Goal: Task Accomplishment & Management: Manage account settings

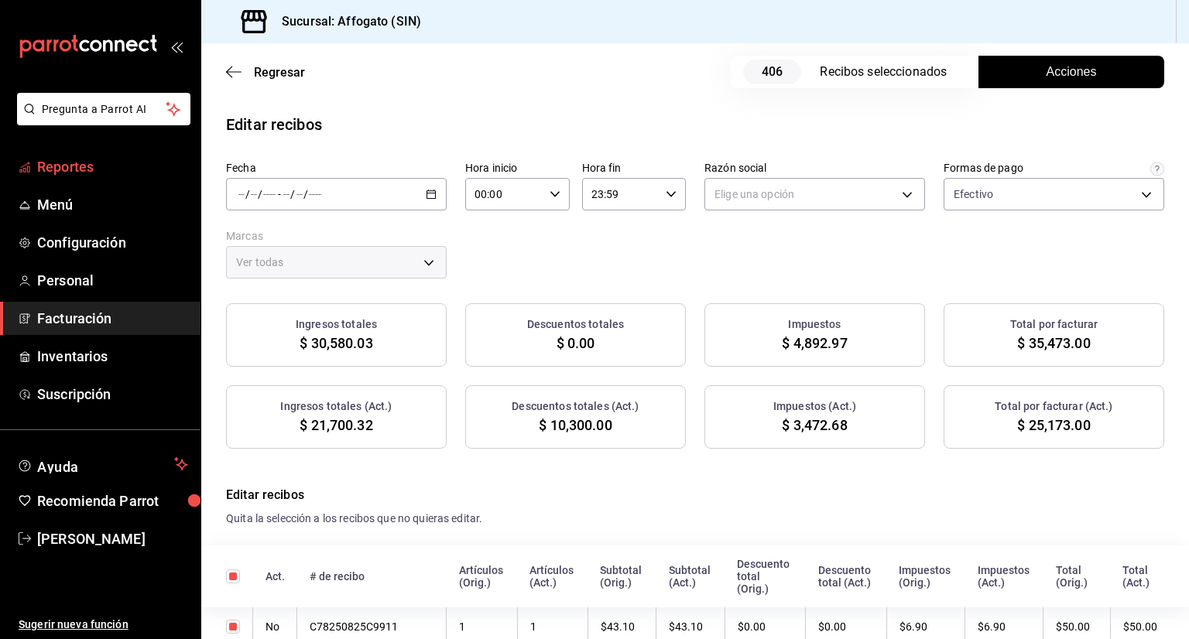
click at [86, 171] on span "Reportes" at bounding box center [112, 166] width 151 height 21
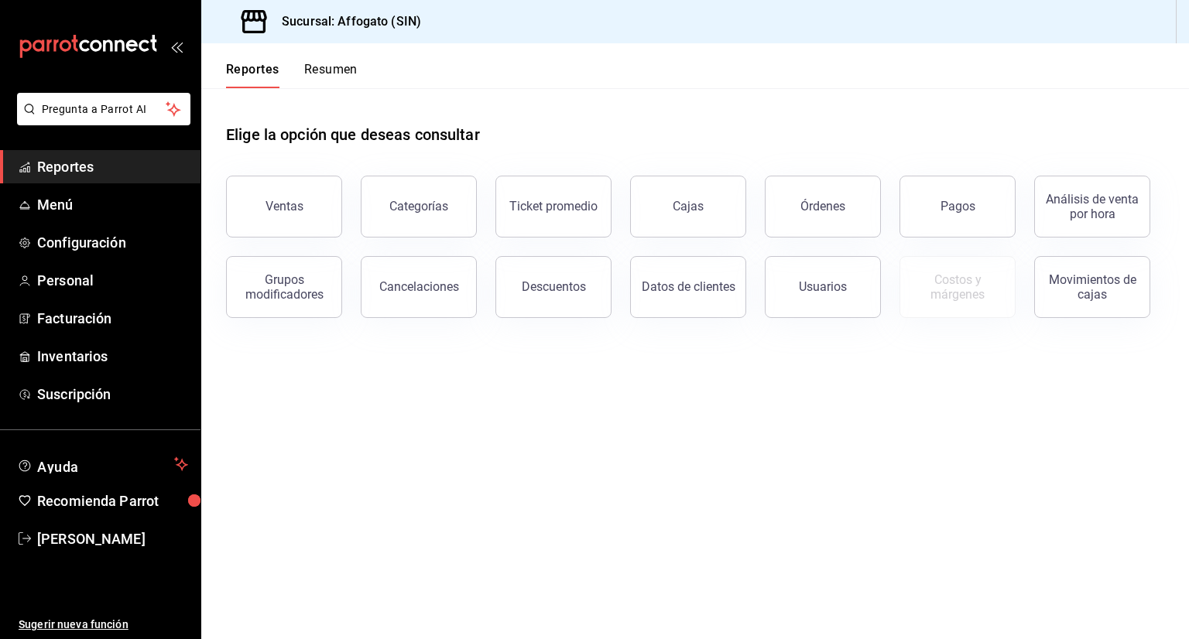
click at [350, 66] on button "Resumen" at bounding box center [330, 75] width 53 height 26
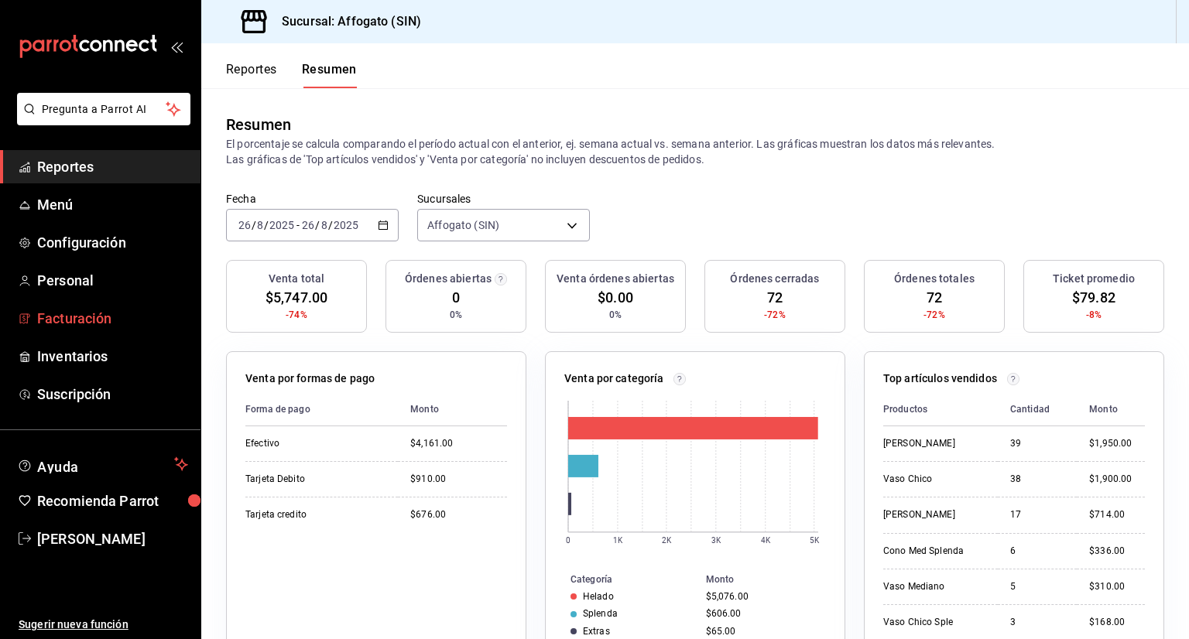
click at [108, 322] on span "Facturación" at bounding box center [112, 318] width 151 height 21
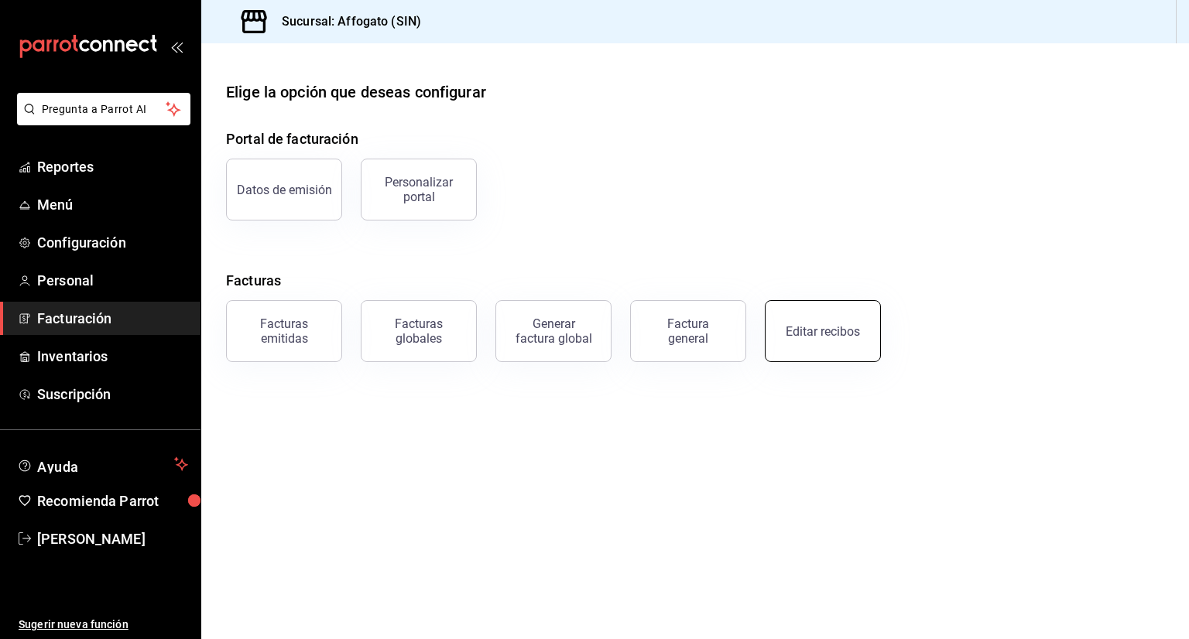
click at [817, 338] on button "Editar recibos" at bounding box center [823, 331] width 116 height 62
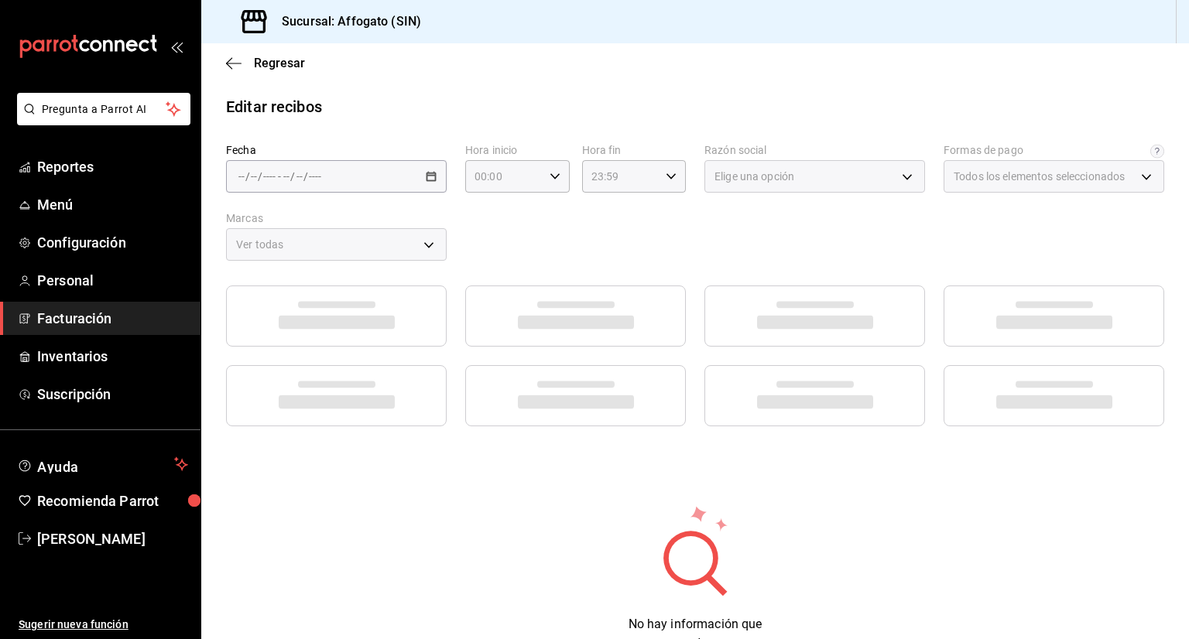
type input "1db67f47-450b-4ae6-8e35-7ef6388c7fc5"
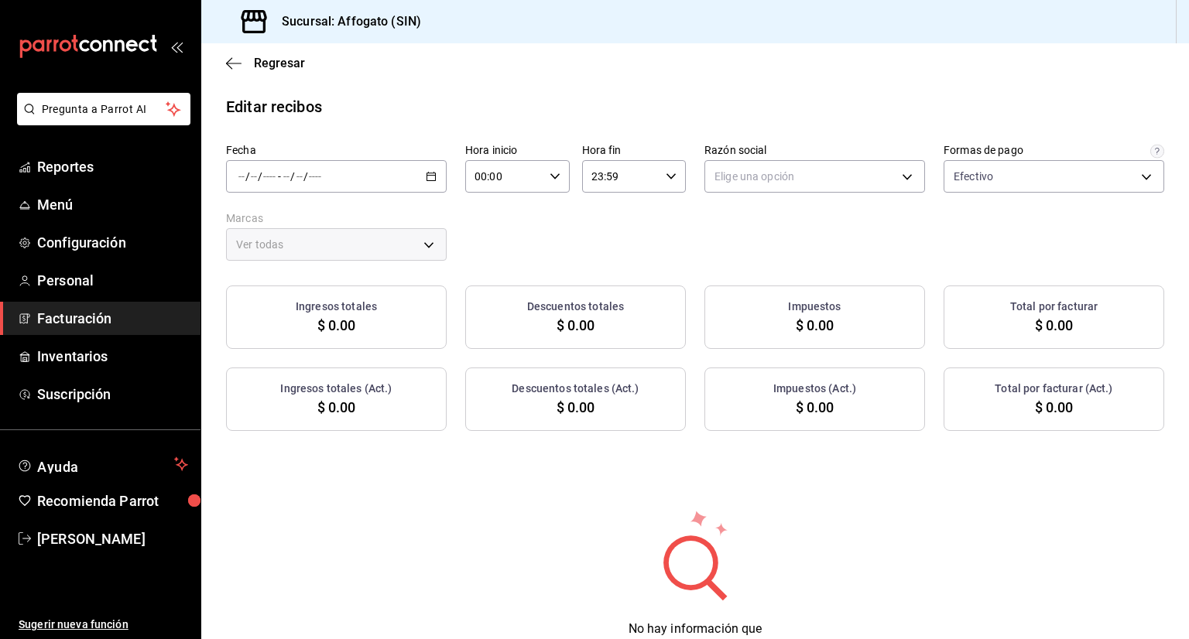
click at [432, 173] on icon "button" at bounding box center [431, 176] width 11 height 11
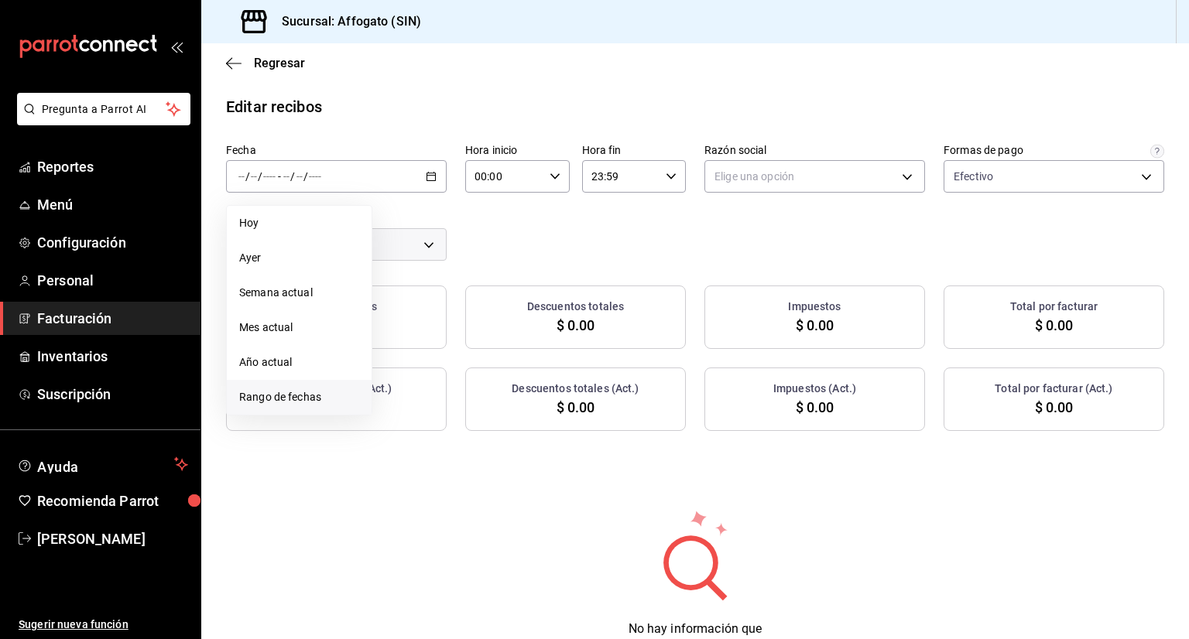
click at [279, 396] on span "Rango de fechas" at bounding box center [299, 397] width 120 height 16
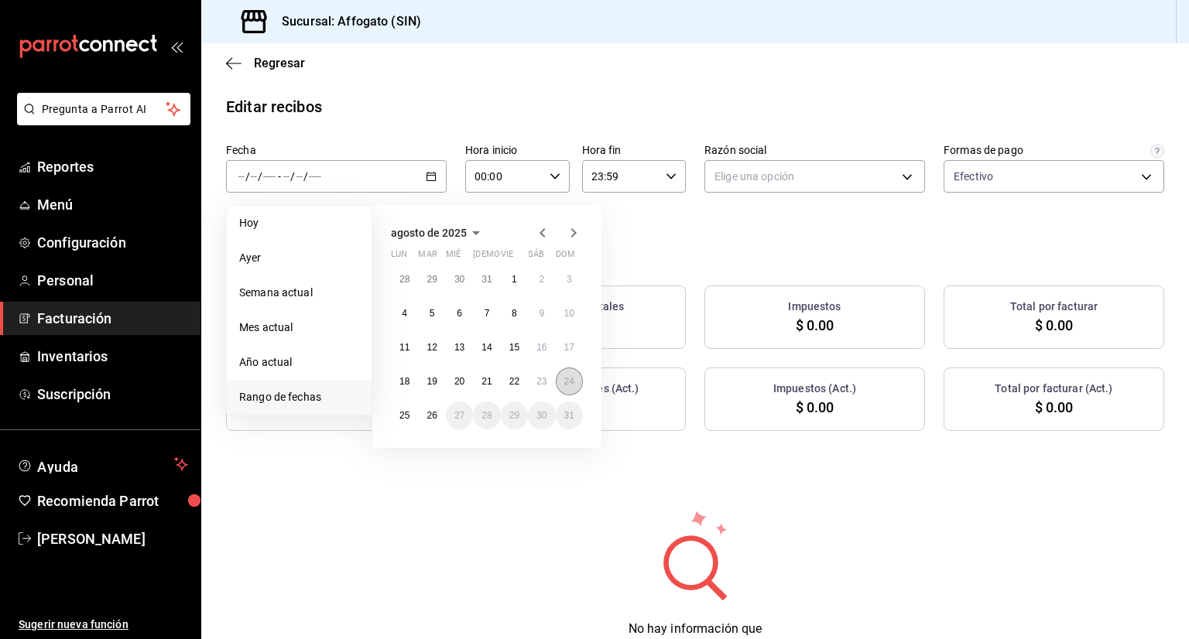
click at [565, 382] on abbr "24" at bounding box center [569, 381] width 10 height 11
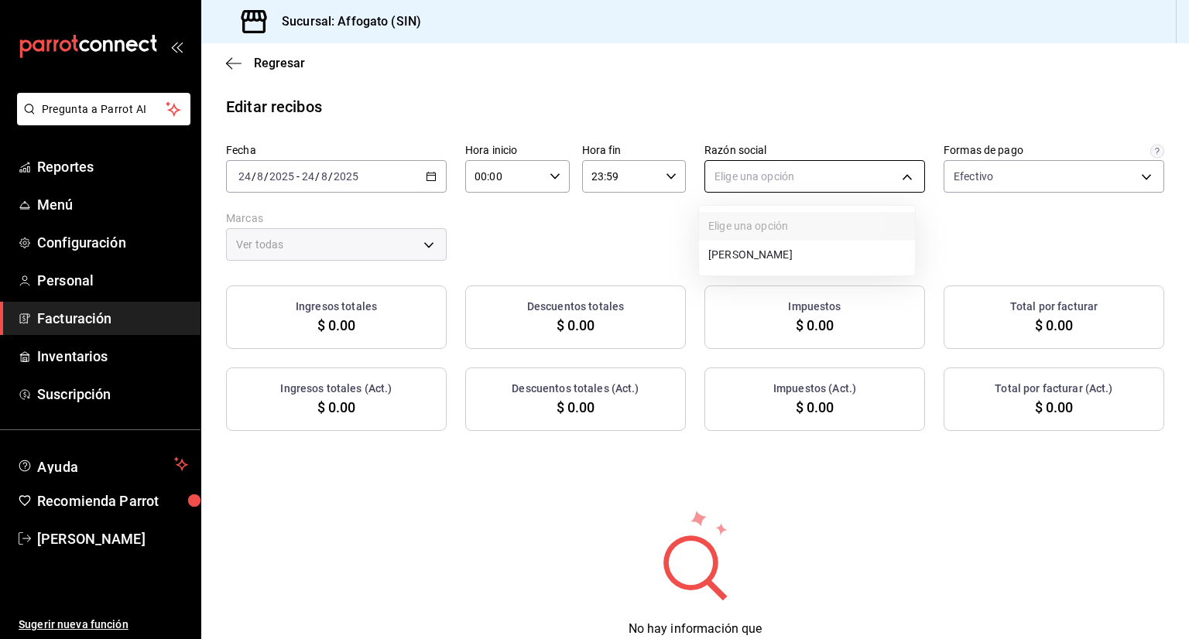
click at [888, 165] on body "Pregunta a Parrot AI Reportes Menú Configuración Personal Facturación Inventari…" at bounding box center [594, 319] width 1189 height 639
click at [786, 256] on li "[PERSON_NAME]" at bounding box center [807, 255] width 216 height 29
type input "75c015e8-5138-4c17-886d-1abe1406d2d4"
type input "bbc168be-d95f-4a83-8cf4-7438ee6b39ac"
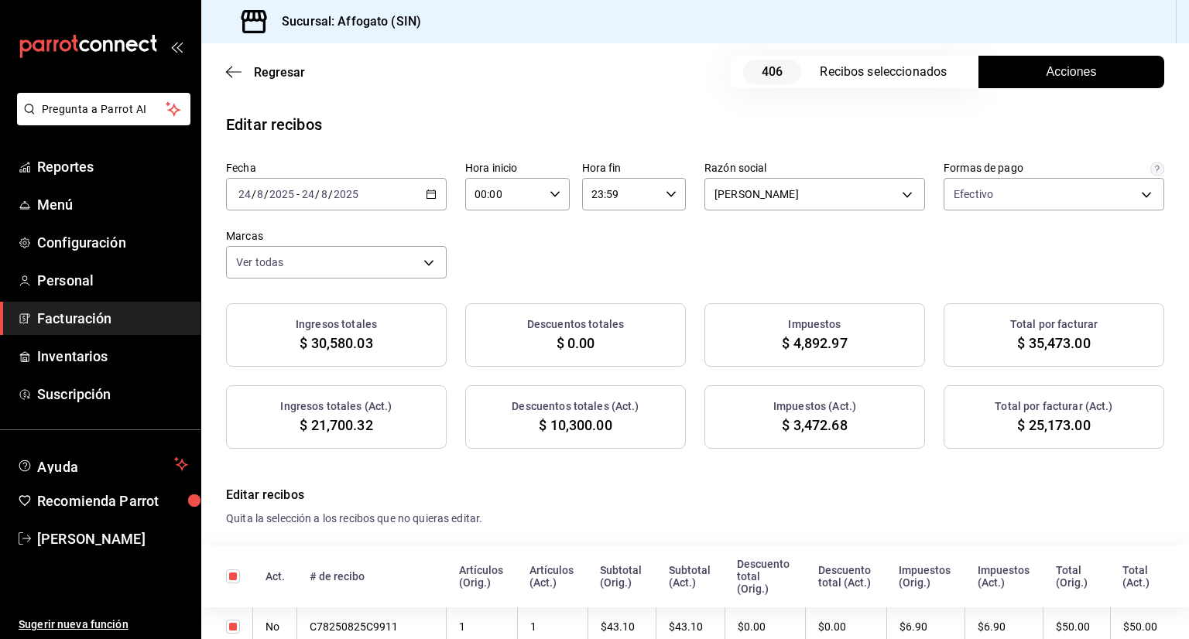
click at [1061, 74] on span "Acciones" at bounding box center [1071, 72] width 50 height 19
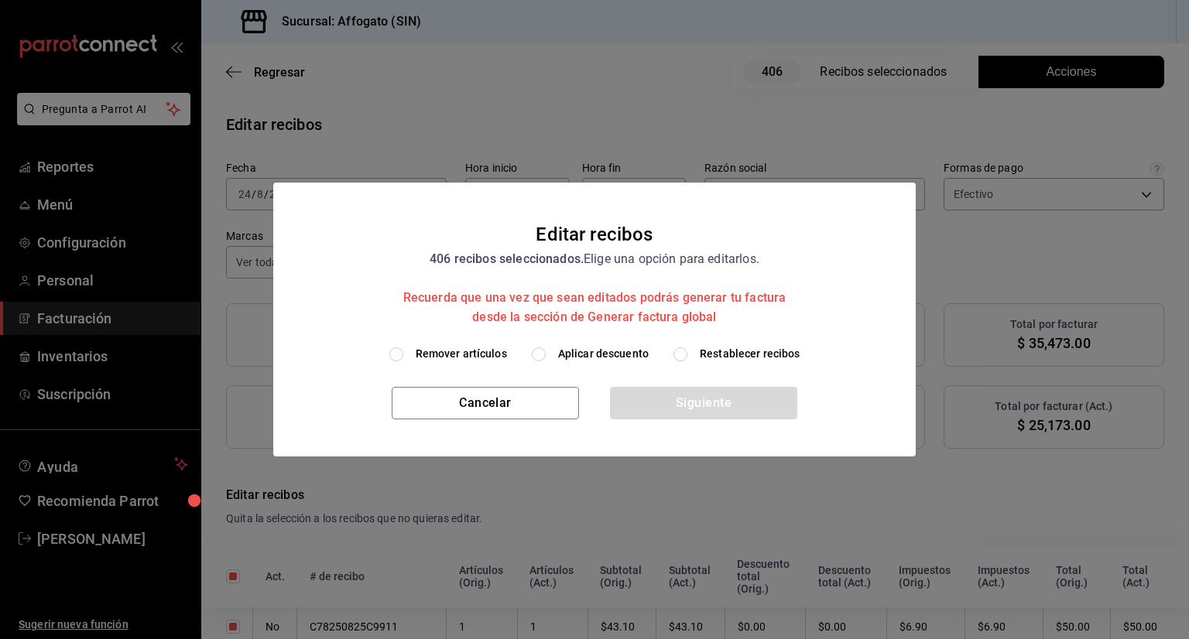
click at [682, 356] on input "Restablecer recibos" at bounding box center [680, 354] width 14 height 14
radio input "true"
click at [728, 406] on button "Siguiente" at bounding box center [703, 403] width 187 height 33
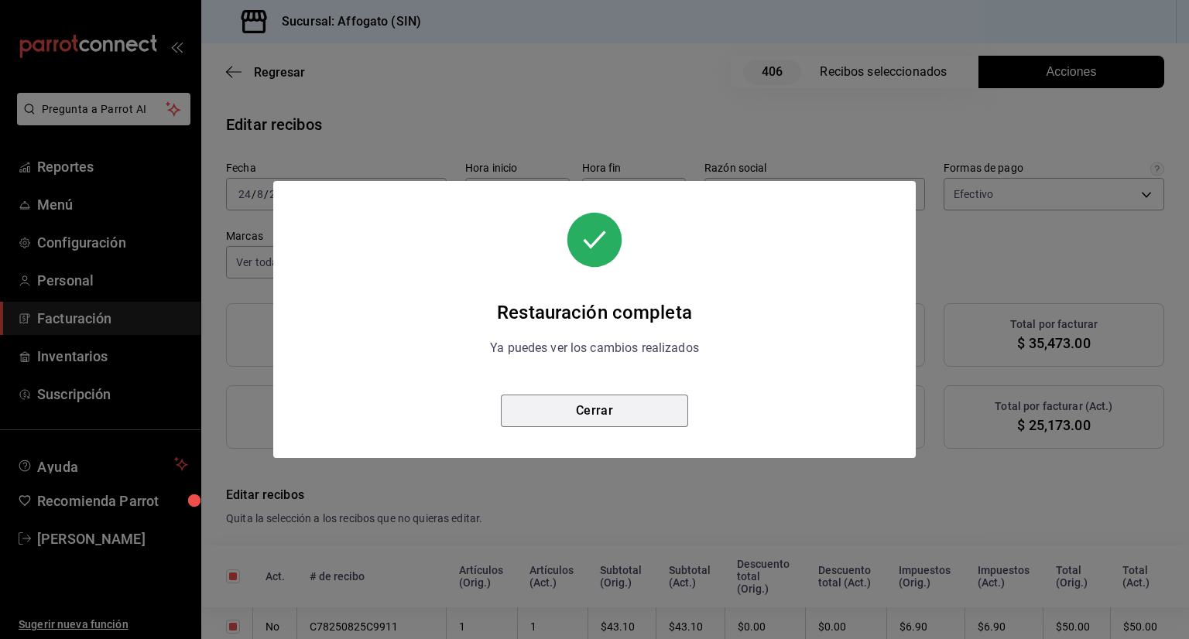
click at [611, 409] on button "Cerrar" at bounding box center [594, 411] width 187 height 33
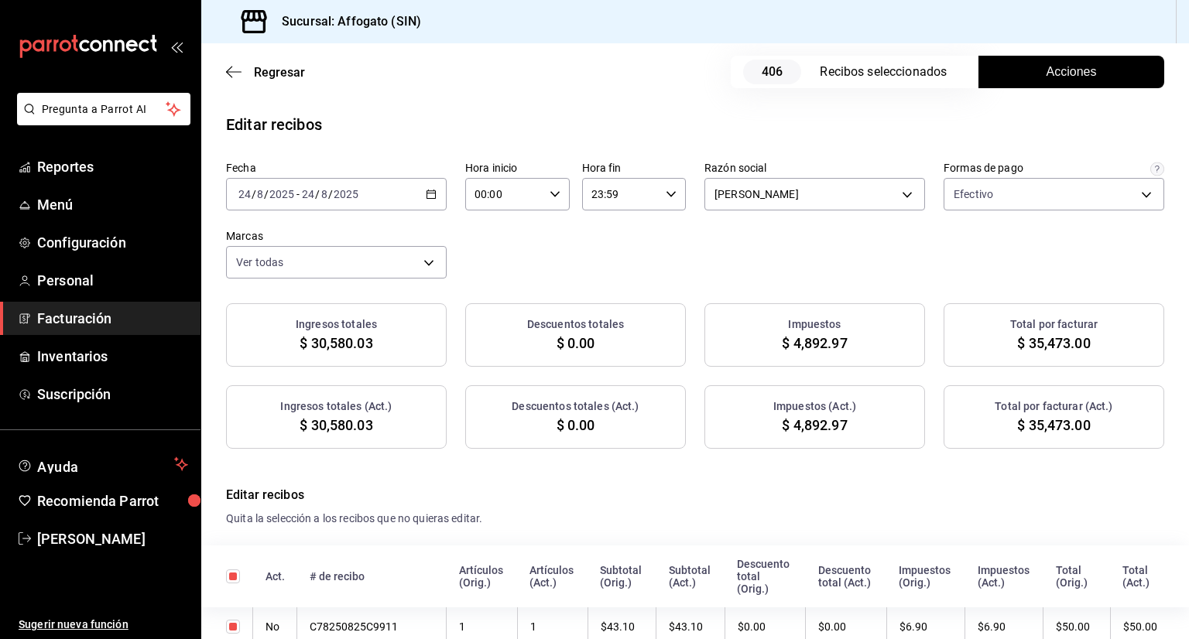
click at [1065, 75] on span "Acciones" at bounding box center [1071, 72] width 50 height 19
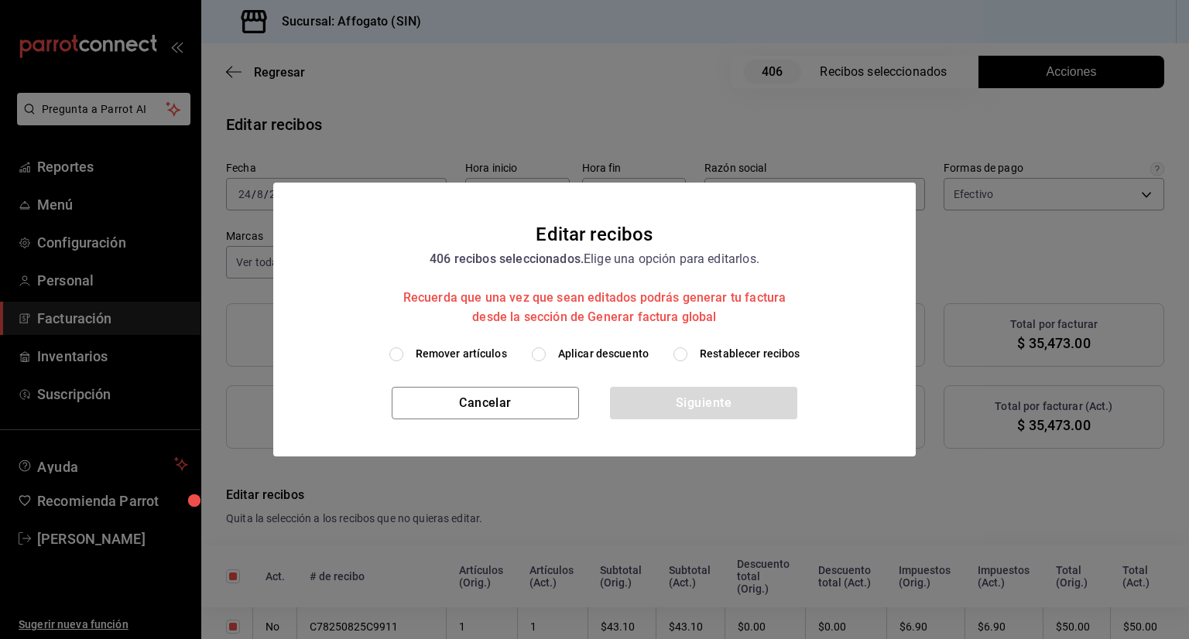
click at [398, 350] on input "Remover artículos" at bounding box center [396, 354] width 14 height 14
radio input "true"
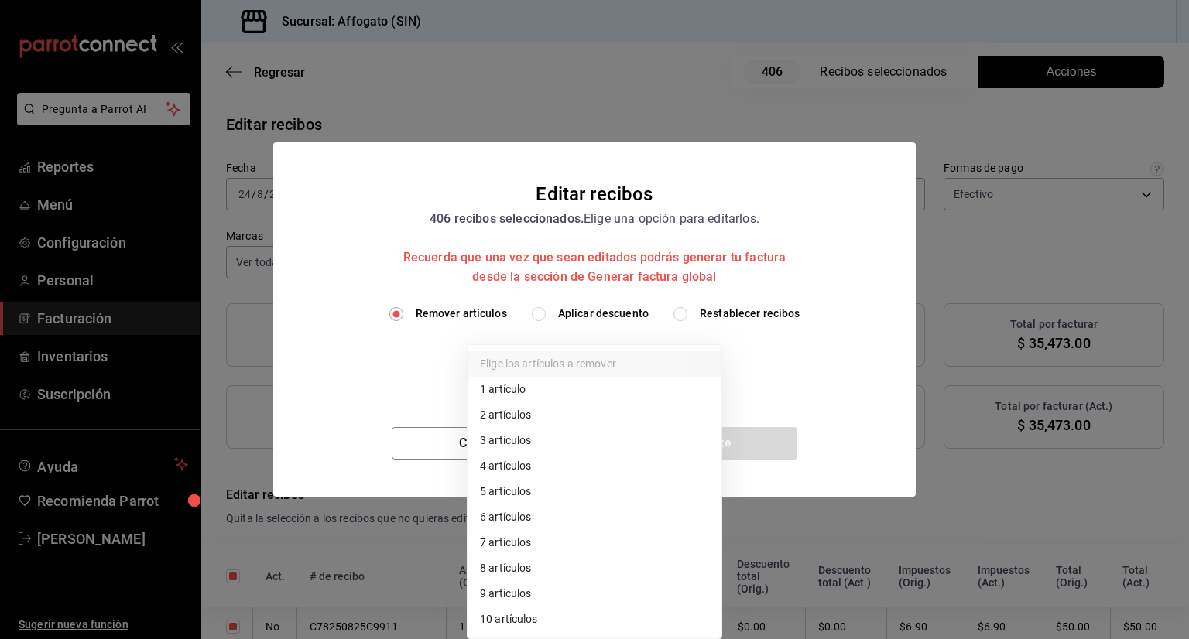
click at [699, 363] on body "Pregunta a Parrot AI Reportes Menú Configuración Personal Facturación Inventari…" at bounding box center [594, 319] width 1189 height 639
click at [512, 393] on li "1 artículo" at bounding box center [594, 390] width 254 height 26
type input "1"
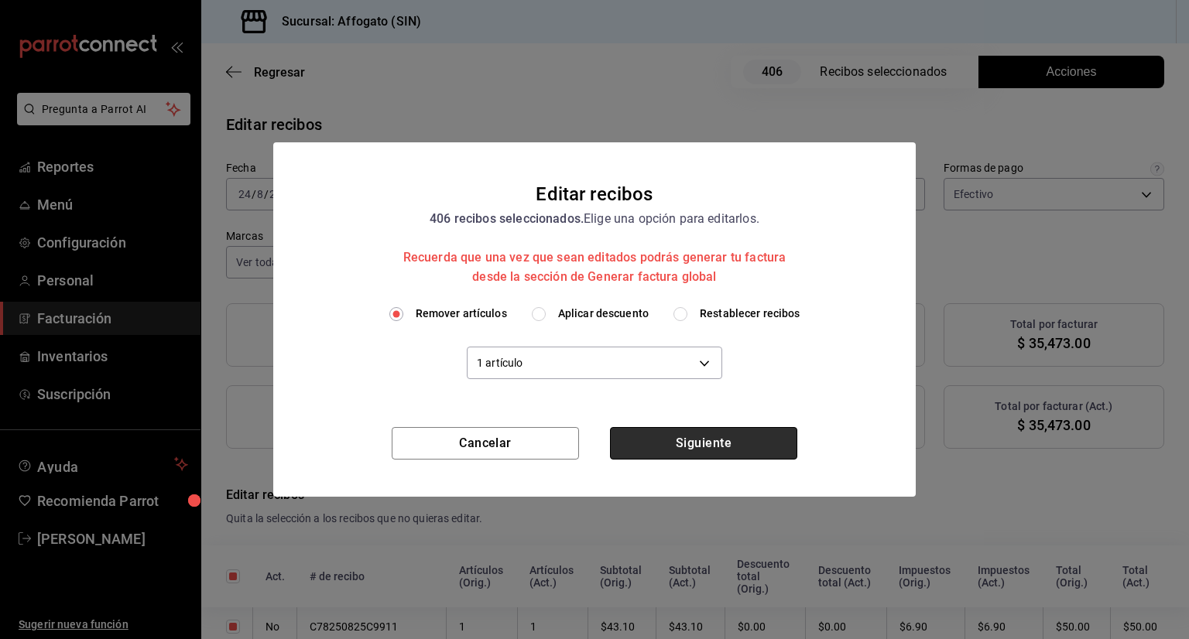
click at [702, 447] on button "Siguiente" at bounding box center [703, 443] width 187 height 33
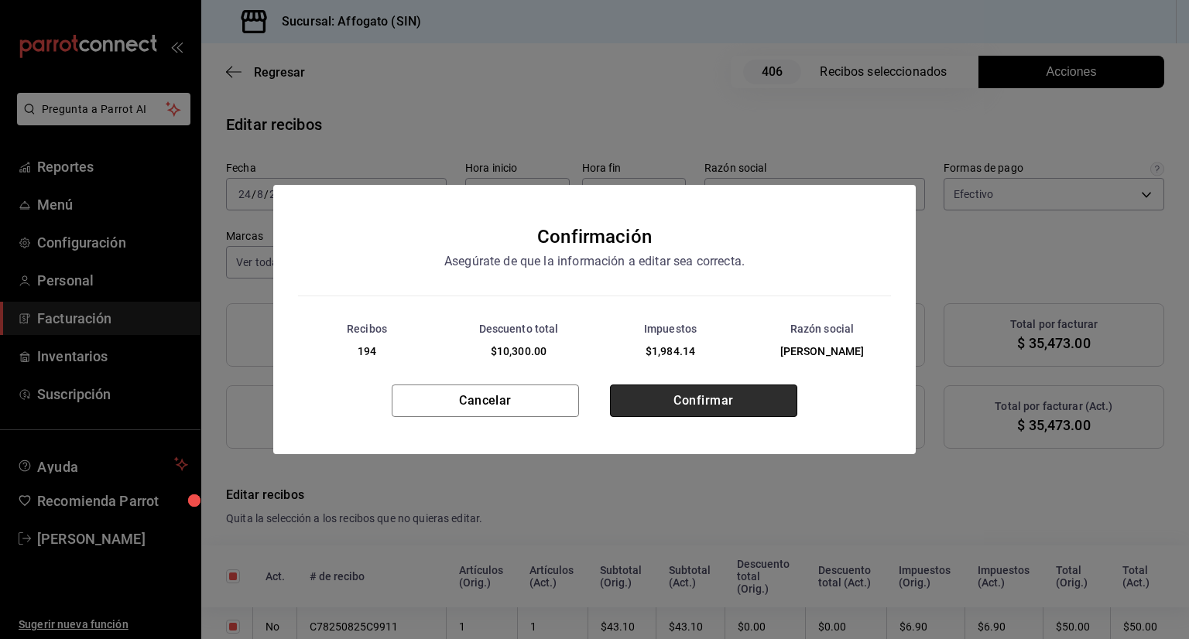
click at [704, 392] on button "Confirmar" at bounding box center [703, 401] width 187 height 33
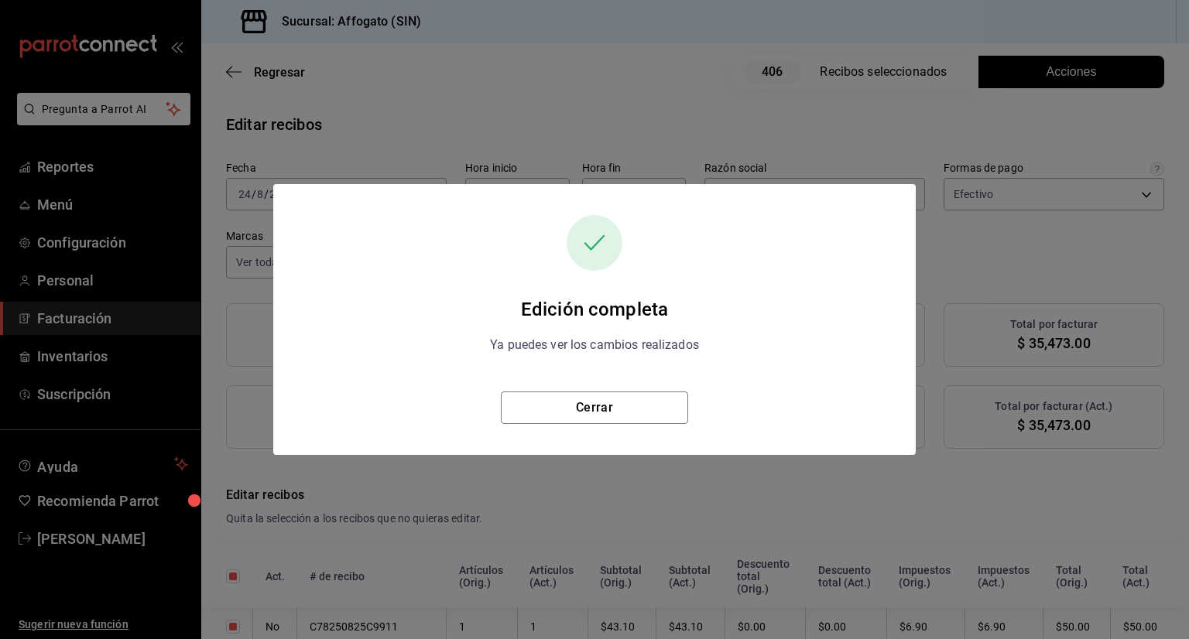
click at [584, 425] on div "Edición completa Ya puedes ver los cambios realizados Cerrar" at bounding box center [594, 319] width 642 height 271
click at [578, 413] on button "Cerrar" at bounding box center [594, 408] width 187 height 33
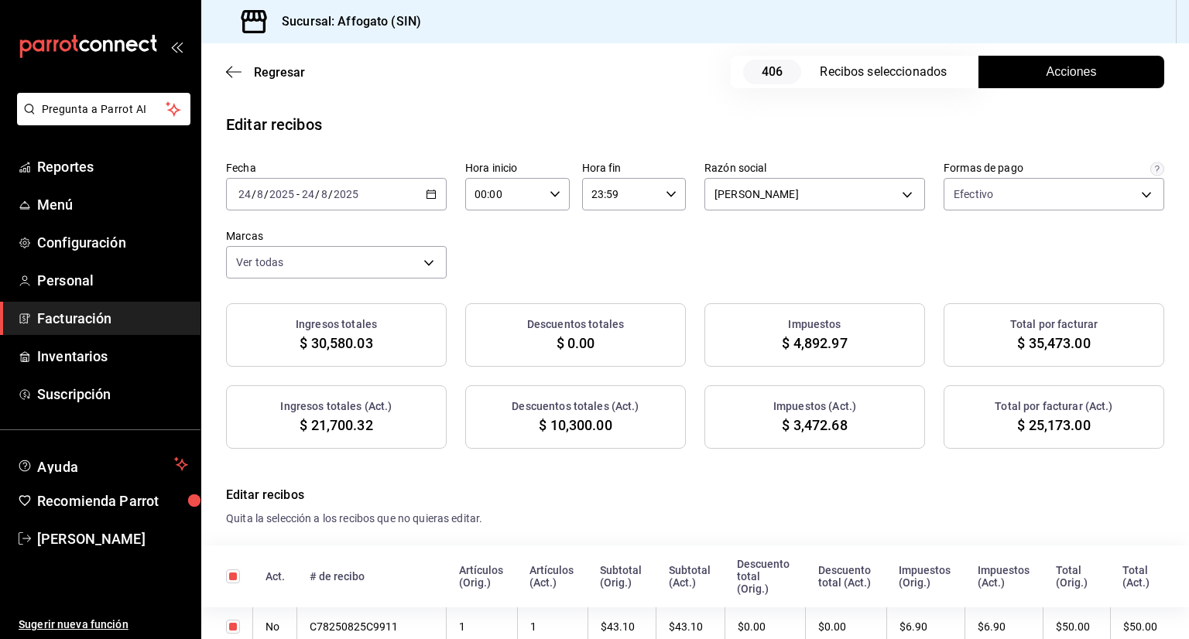
click at [99, 320] on span "Facturación" at bounding box center [112, 318] width 151 height 21
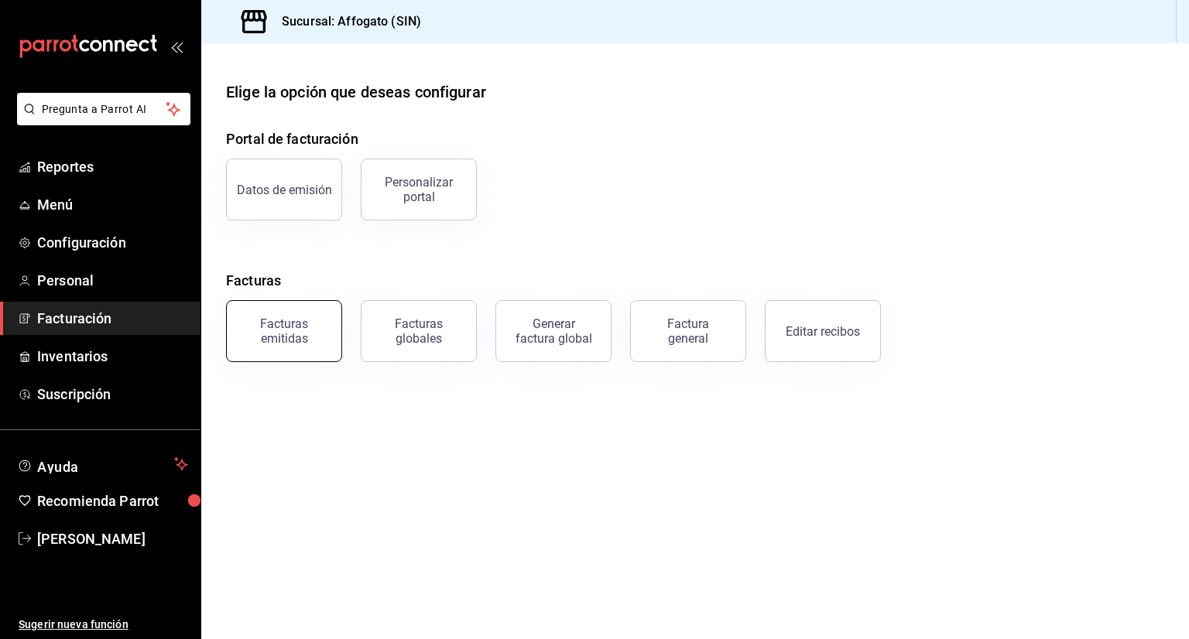
click at [296, 337] on div "Facturas emitidas" at bounding box center [284, 331] width 96 height 29
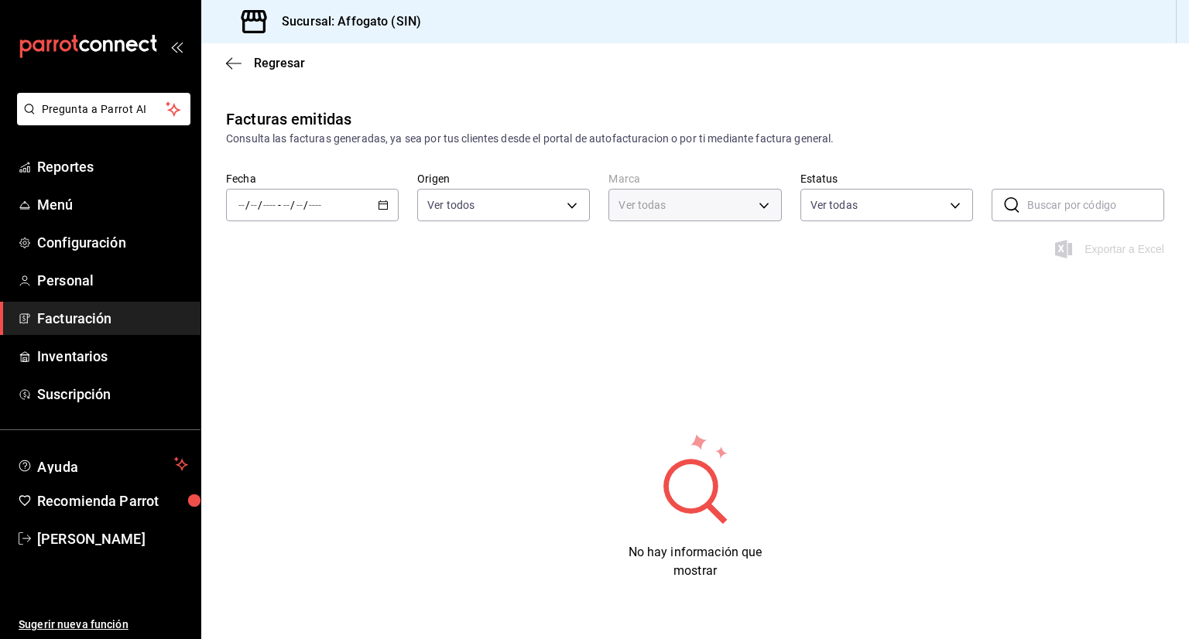
type input "bbc168be-d95f-4a83-8cf4-7438ee6b39ac"
click at [384, 211] on div "/ / - / /" at bounding box center [312, 205] width 173 height 33
click at [279, 358] on span "Mes actual" at bounding box center [299, 356] width 120 height 16
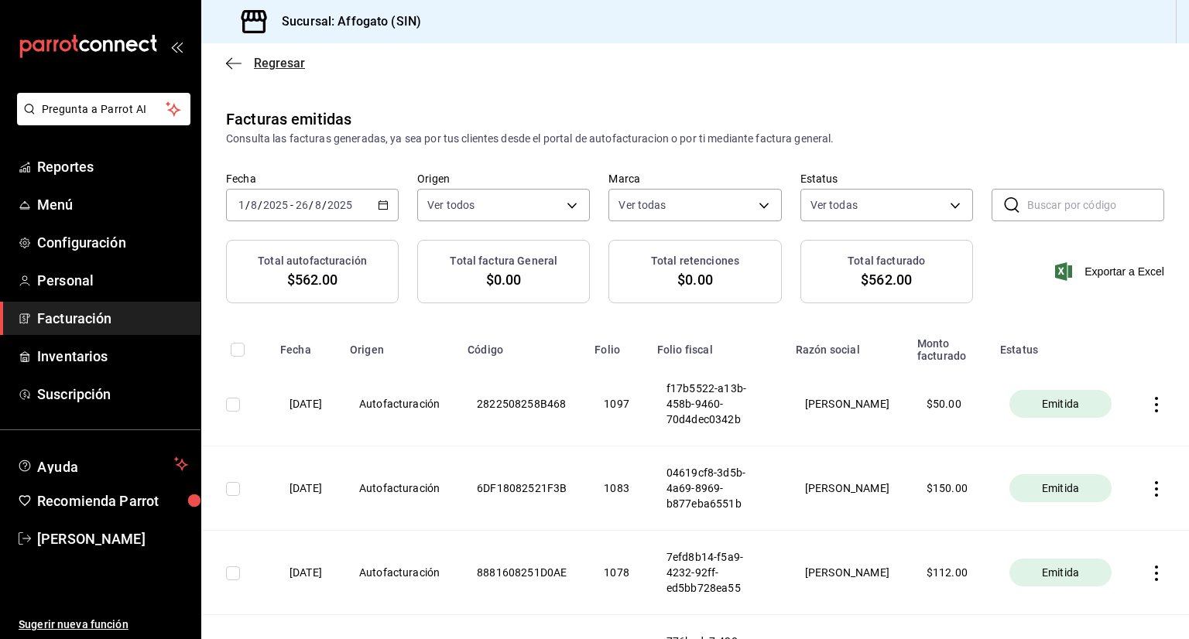
click at [233, 56] on icon "button" at bounding box center [233, 63] width 15 height 14
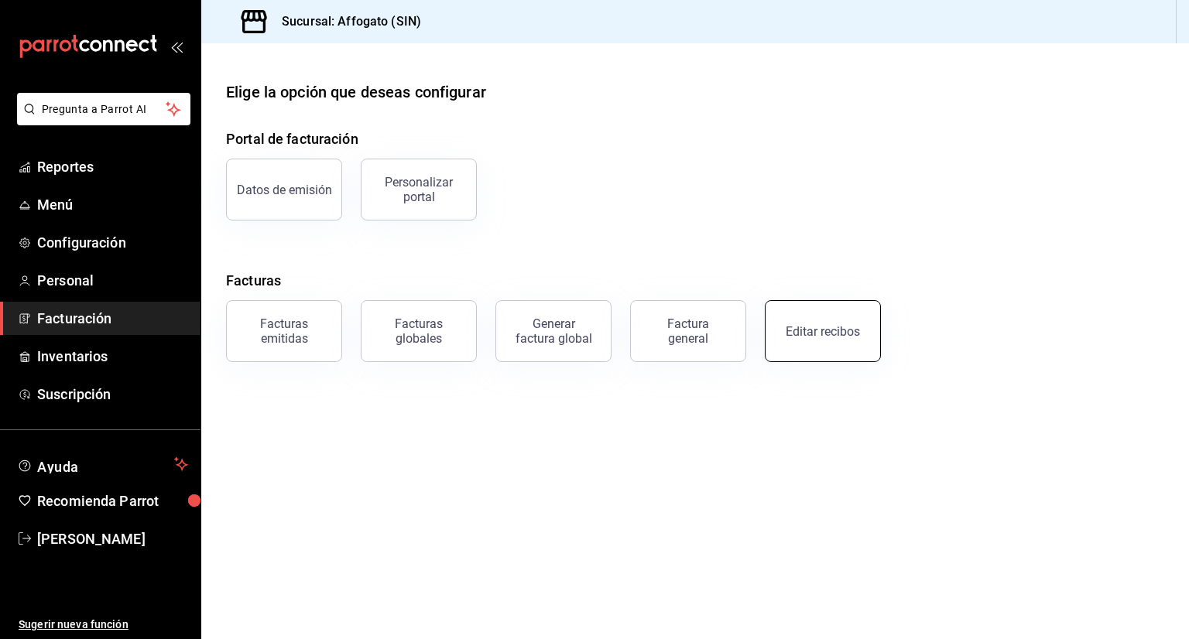
click at [810, 325] on div "Editar recibos" at bounding box center [823, 331] width 74 height 15
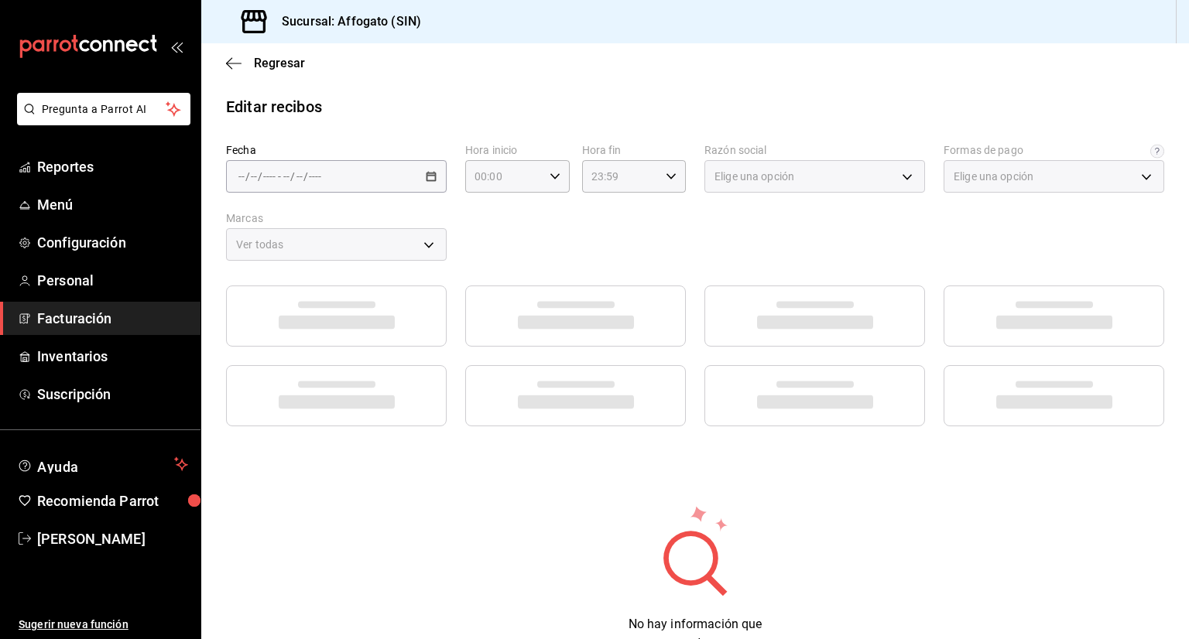
type input "1db67f47-450b-4ae6-8e35-7ef6388c7fc5"
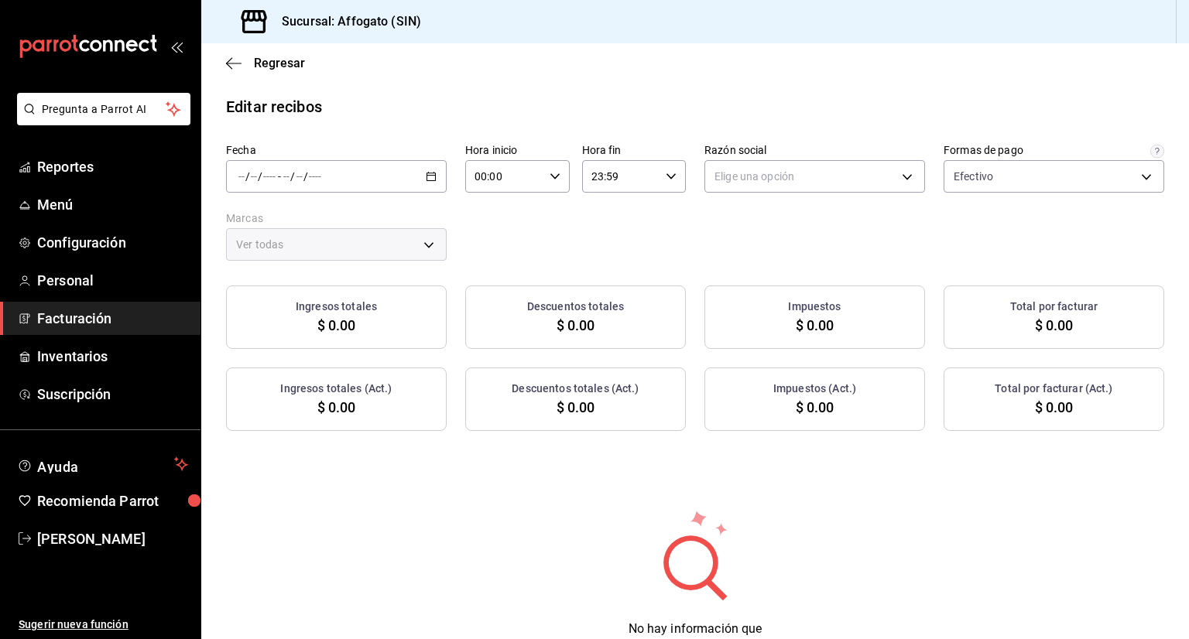
click at [422, 171] on div "/ / - / /" at bounding box center [336, 176] width 221 height 33
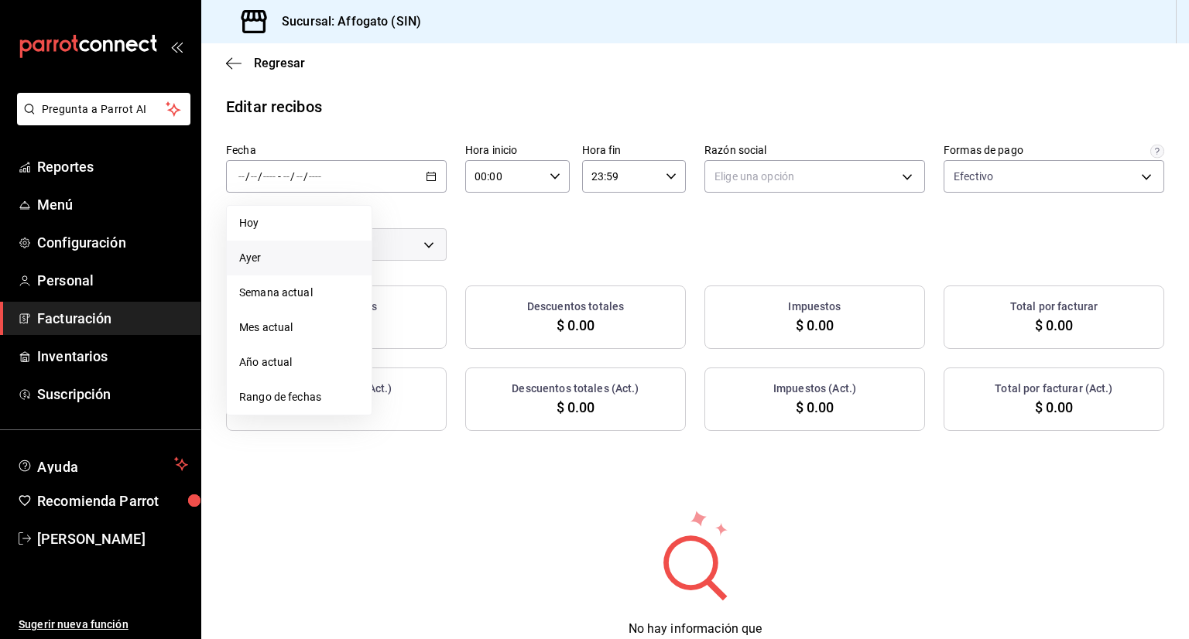
click at [256, 251] on span "Ayer" at bounding box center [299, 258] width 120 height 16
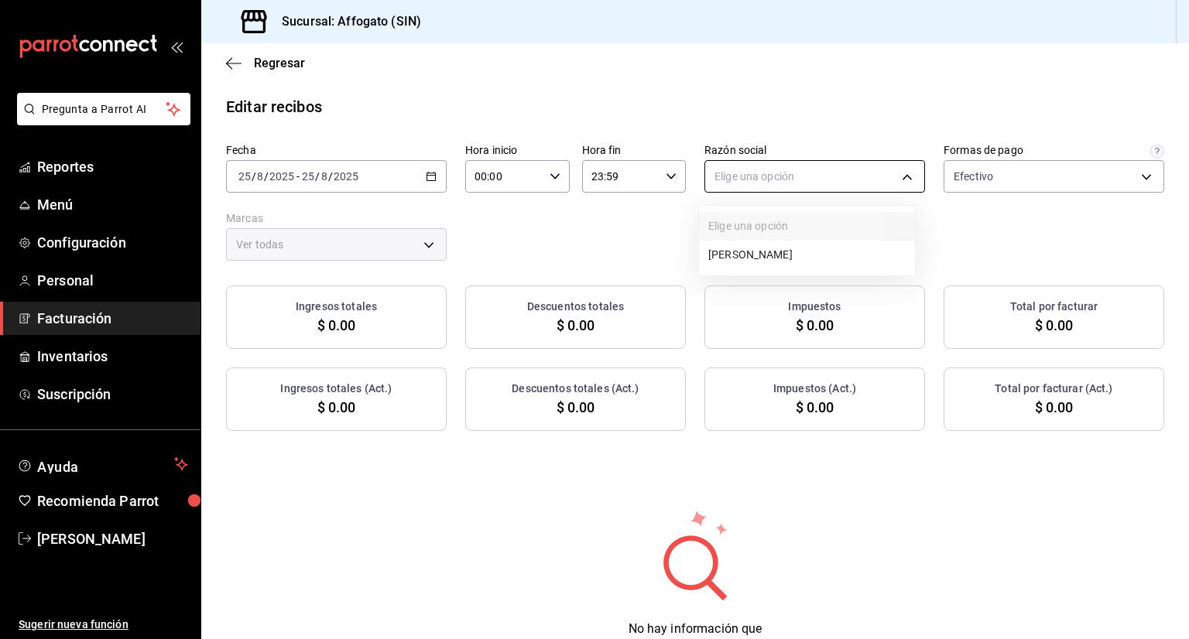
click at [904, 179] on body "Pregunta a Parrot AI Reportes Menú Configuración Personal Facturación Inventari…" at bounding box center [594, 319] width 1189 height 639
click at [817, 256] on li "[PERSON_NAME]" at bounding box center [807, 255] width 216 height 29
type input "75c015e8-5138-4c17-886d-1abe1406d2d4"
type input "bbc168be-d95f-4a83-8cf4-7438ee6b39ac"
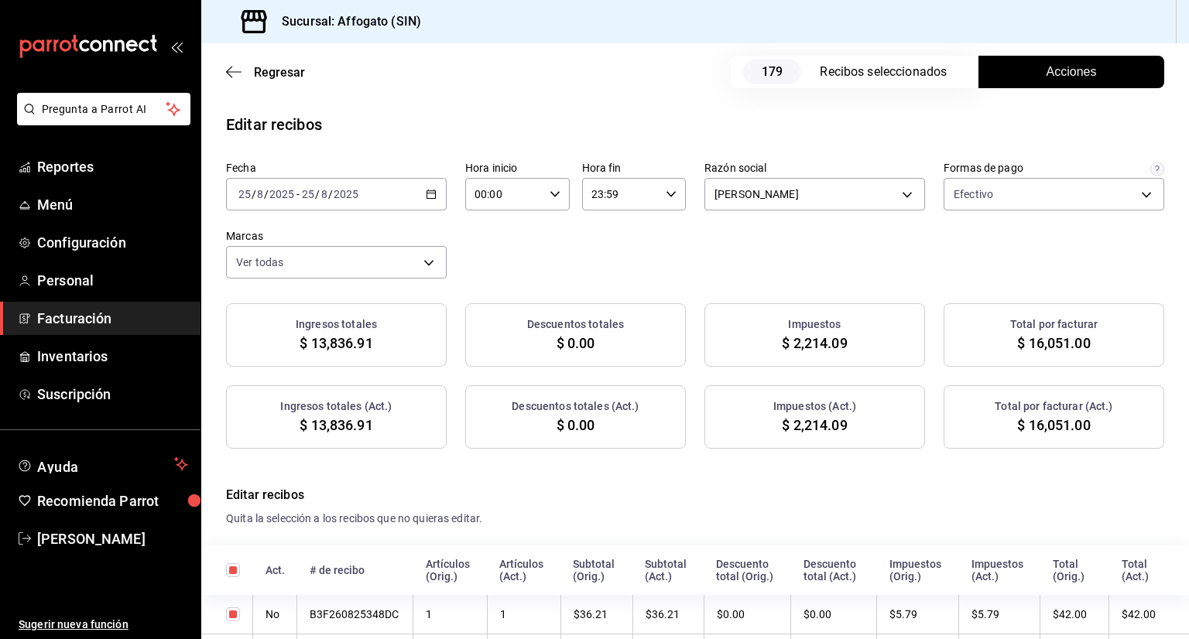
click at [1047, 81] on button "Acciones" at bounding box center [1071, 72] width 186 height 33
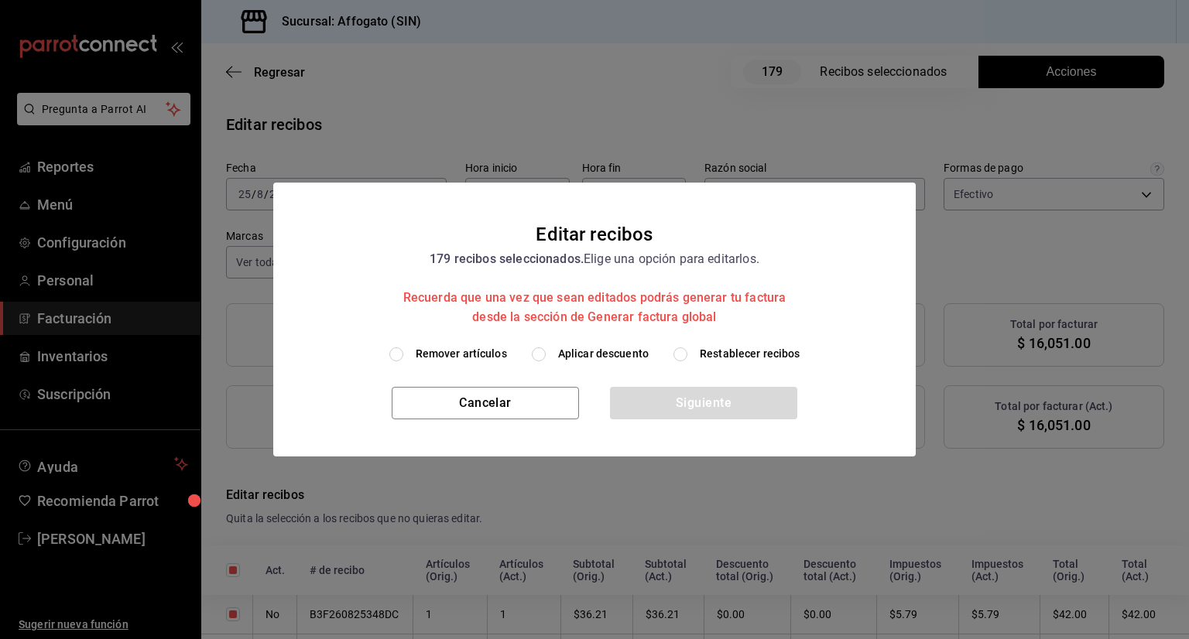
click at [399, 354] on input "Remover artículos" at bounding box center [396, 354] width 14 height 14
radio input "true"
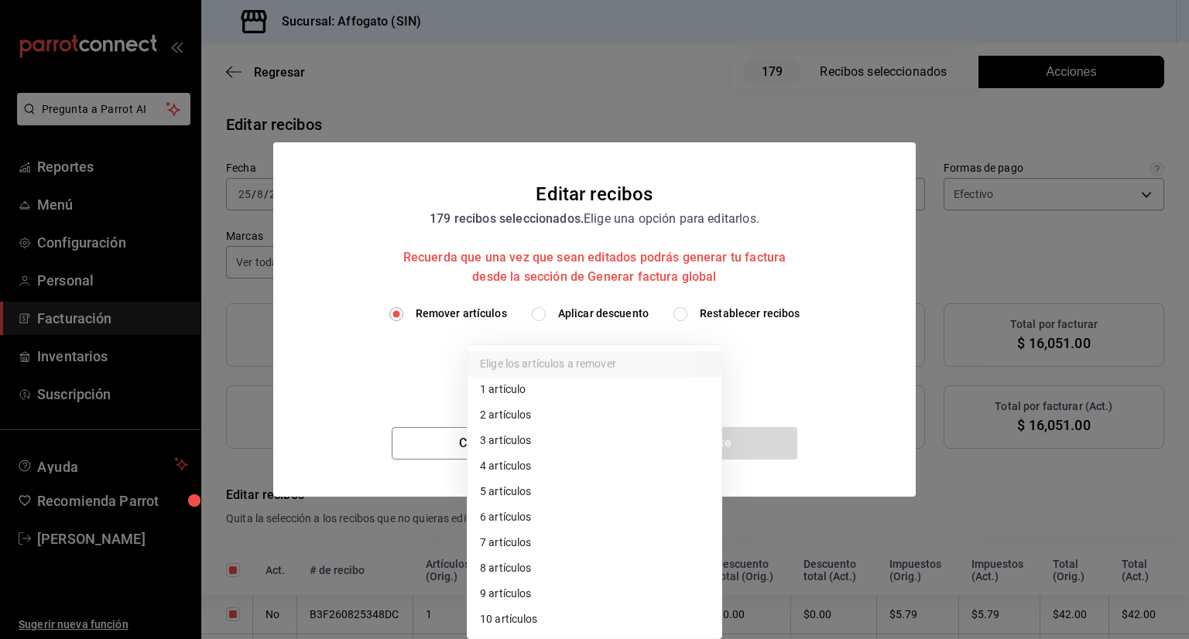
click at [705, 358] on body "Pregunta a Parrot AI Reportes Menú Configuración Personal Facturación Inventari…" at bounding box center [594, 319] width 1189 height 639
click at [508, 386] on li "1 artículo" at bounding box center [594, 390] width 254 height 26
type input "1"
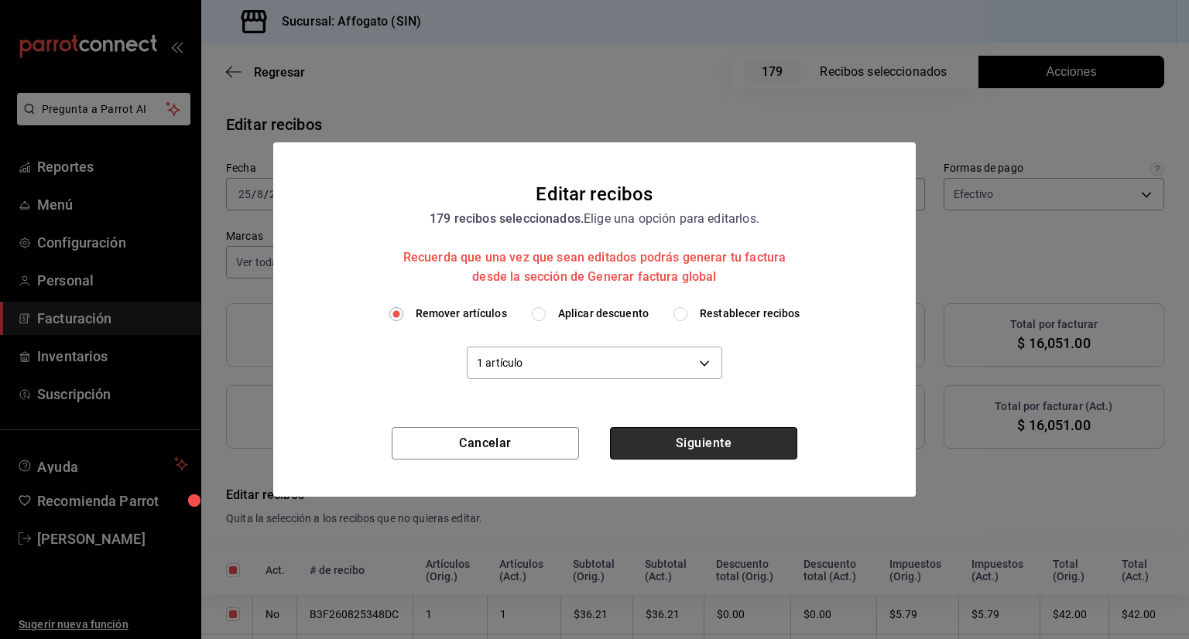
click at [715, 449] on button "Siguiente" at bounding box center [703, 443] width 187 height 33
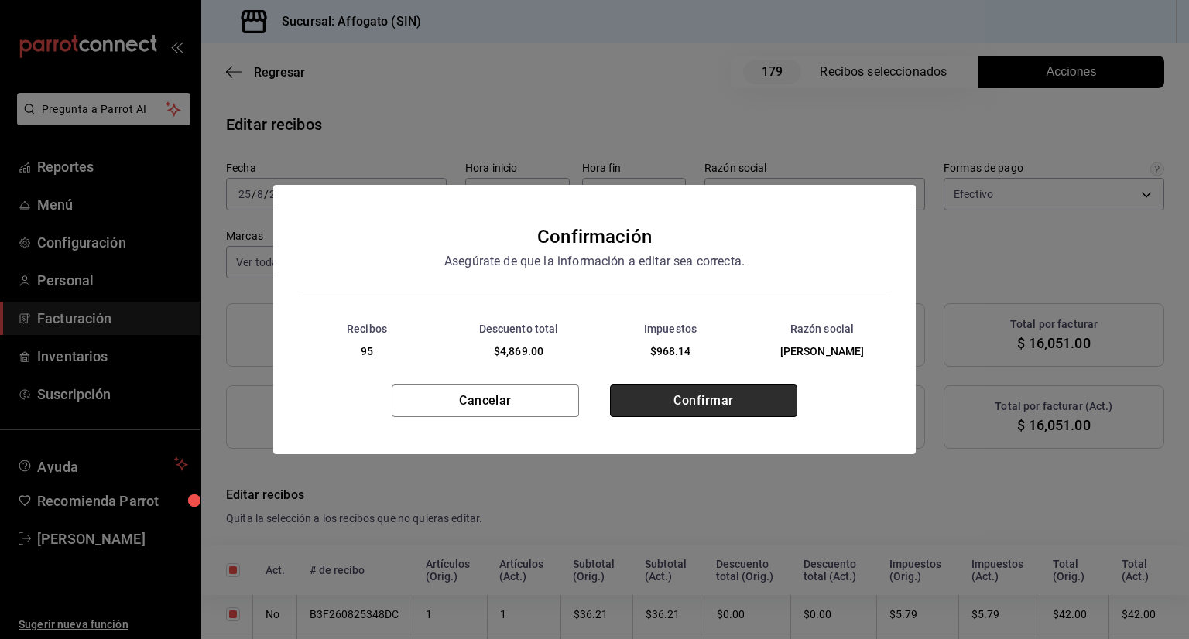
click at [717, 397] on button "Confirmar" at bounding box center [703, 401] width 187 height 33
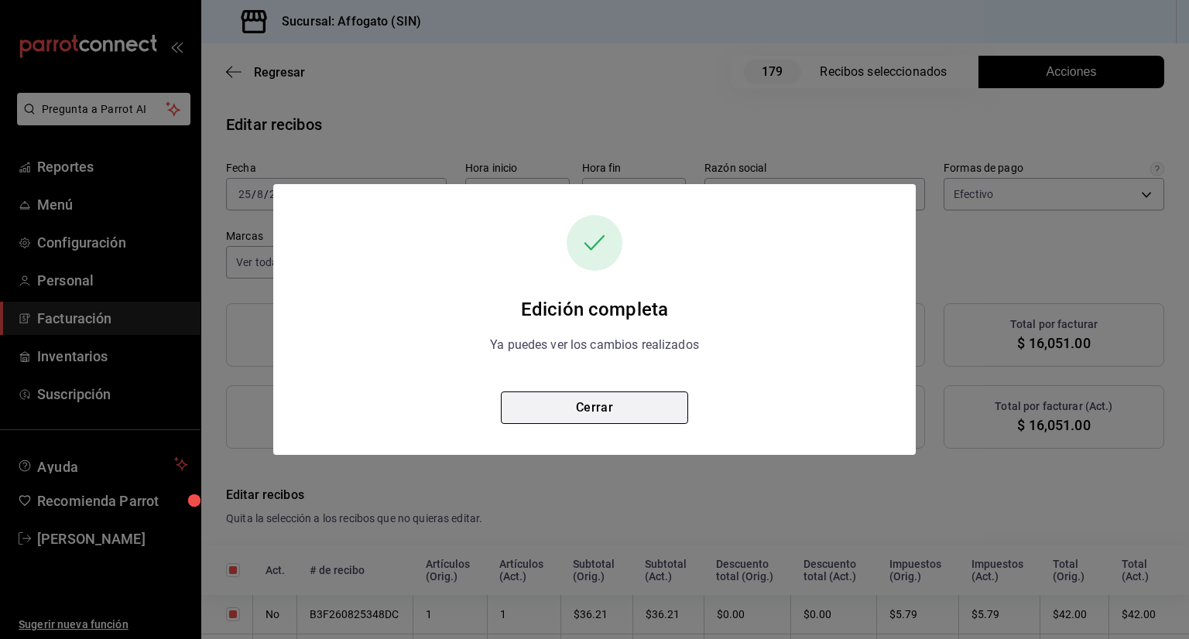
click at [643, 411] on button "Cerrar" at bounding box center [594, 408] width 187 height 33
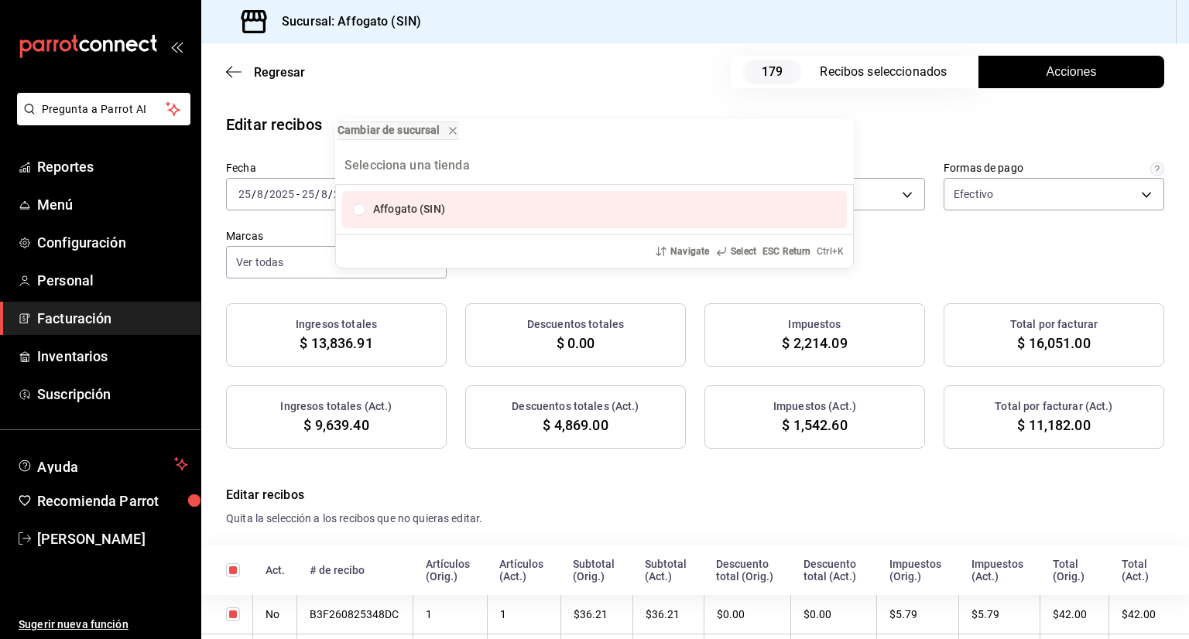
click at [494, 43] on div "Cambiar de sucursal Affogato (SIN) Navigate Select ESC Return Ctrl+ K" at bounding box center [594, 319] width 1189 height 639
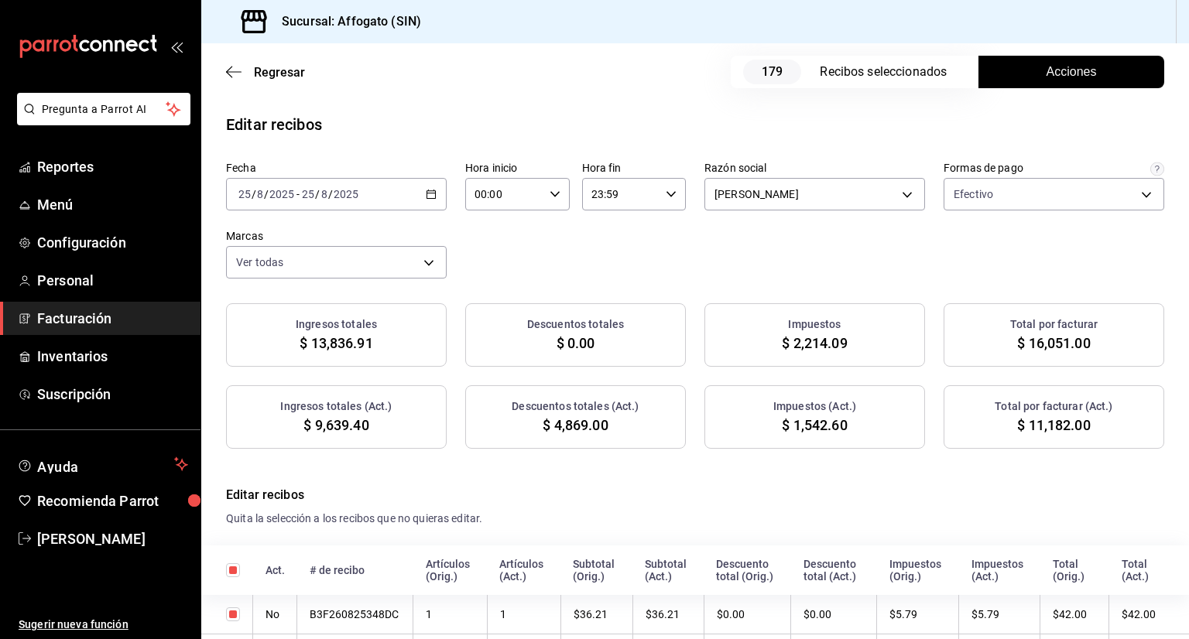
drag, startPoint x: 494, startPoint y: 43, endPoint x: 370, endPoint y: 84, distance: 130.4
click at [370, 84] on div "Regresar 179 Recibos seleccionados Acciones" at bounding box center [695, 71] width 988 height 57
click at [60, 171] on span "Reportes" at bounding box center [112, 166] width 151 height 21
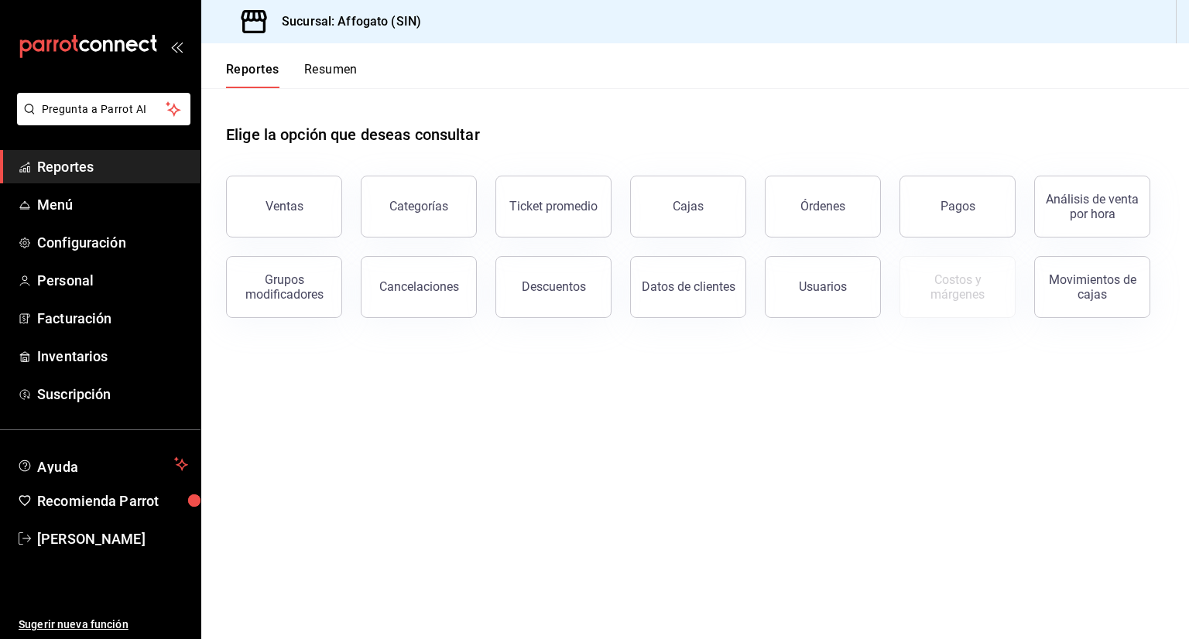
click at [345, 70] on button "Resumen" at bounding box center [330, 75] width 53 height 26
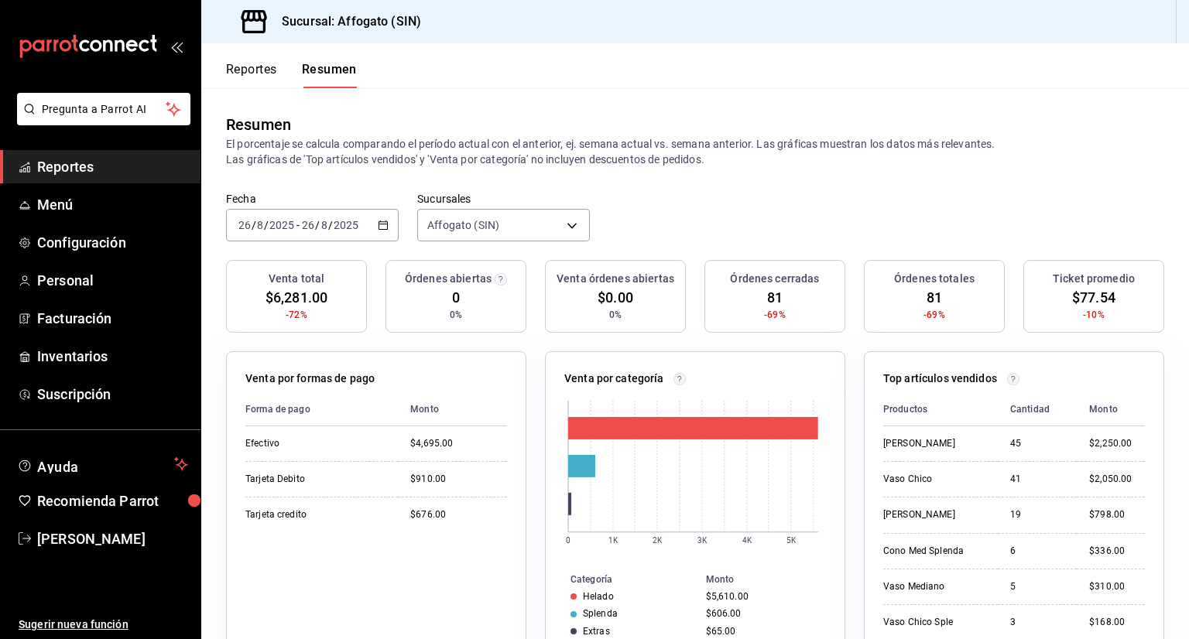
click at [380, 233] on div "[DATE] [DATE] - [DATE] [DATE]" at bounding box center [312, 225] width 173 height 33
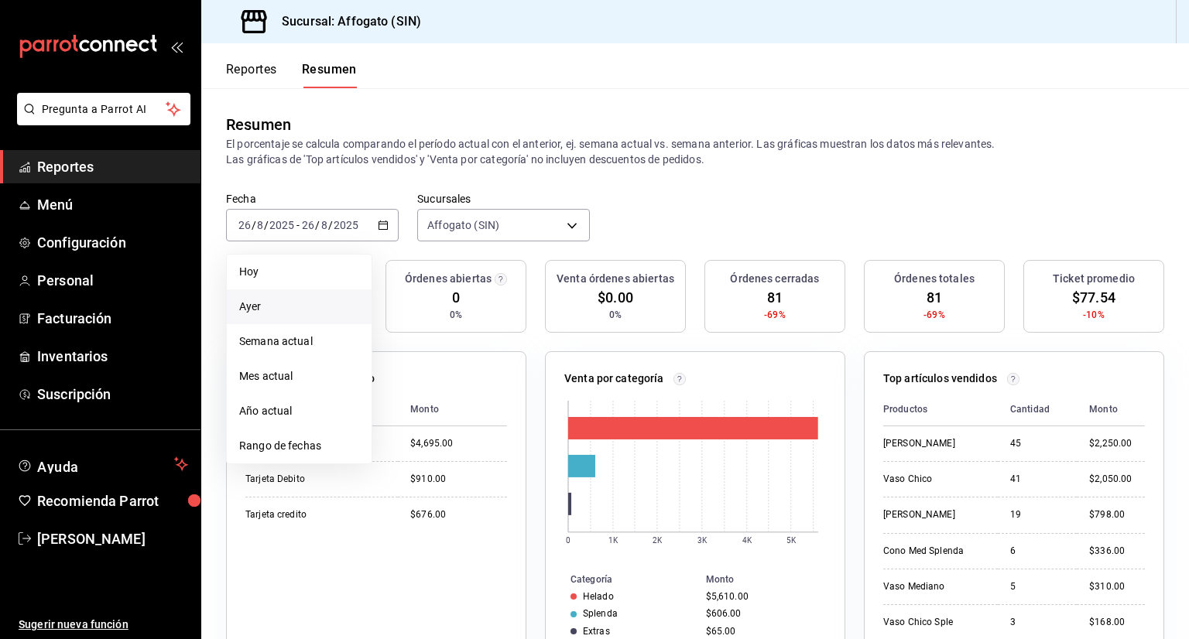
click at [262, 306] on span "Ayer" at bounding box center [299, 307] width 120 height 16
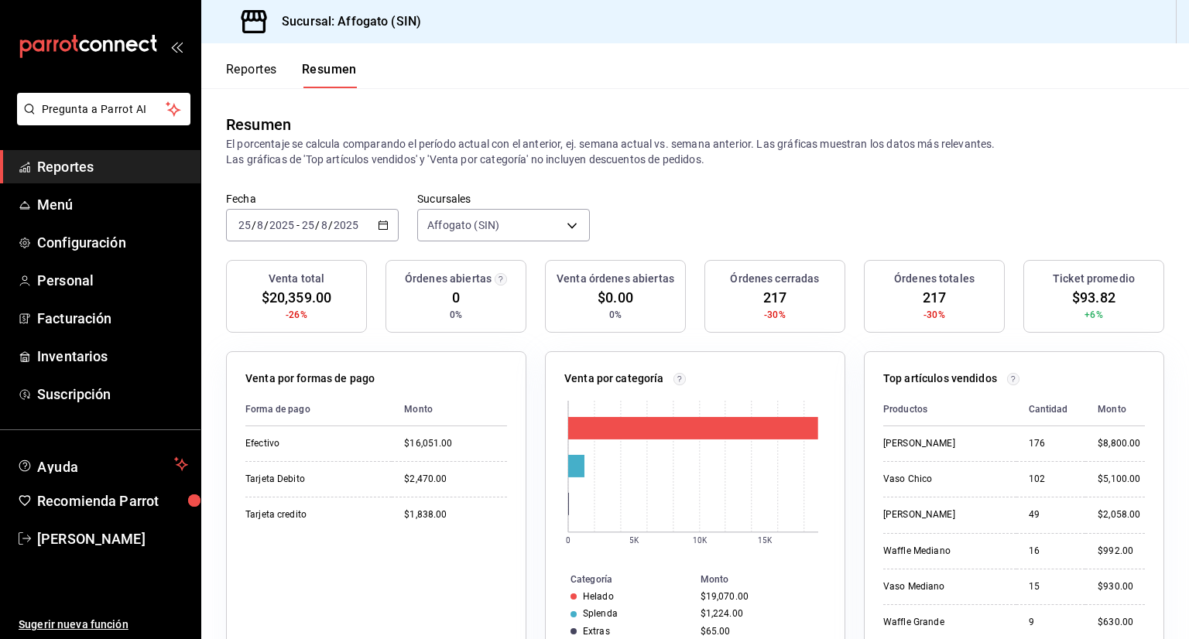
click at [101, 166] on span "Reportes" at bounding box center [112, 166] width 151 height 21
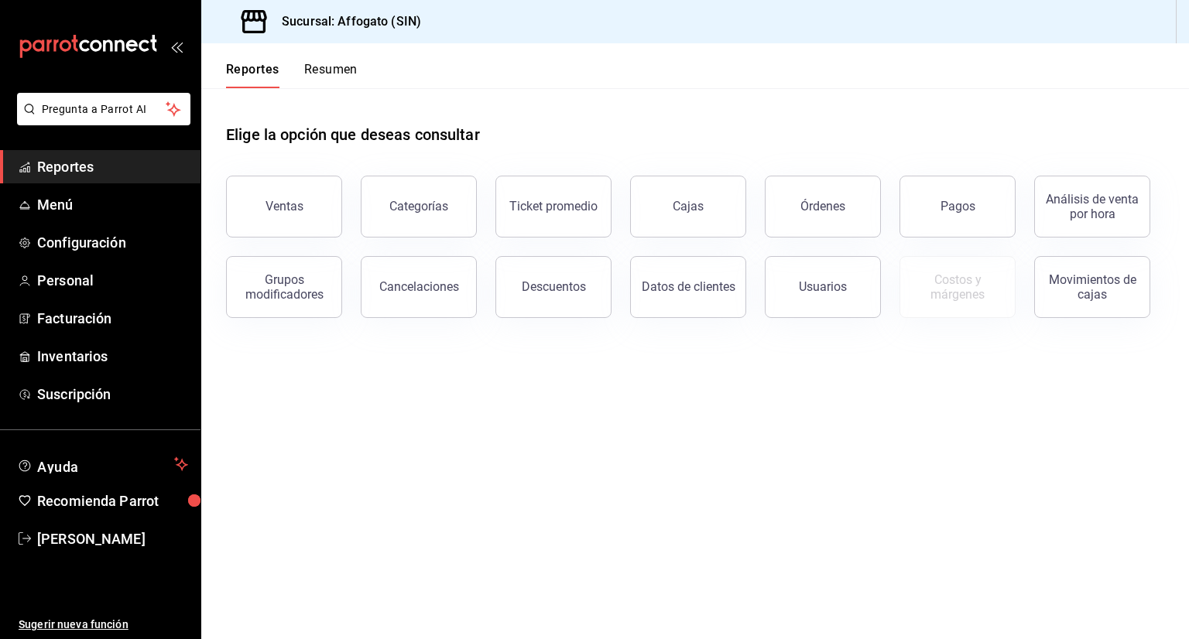
click at [334, 71] on button "Resumen" at bounding box center [330, 75] width 53 height 26
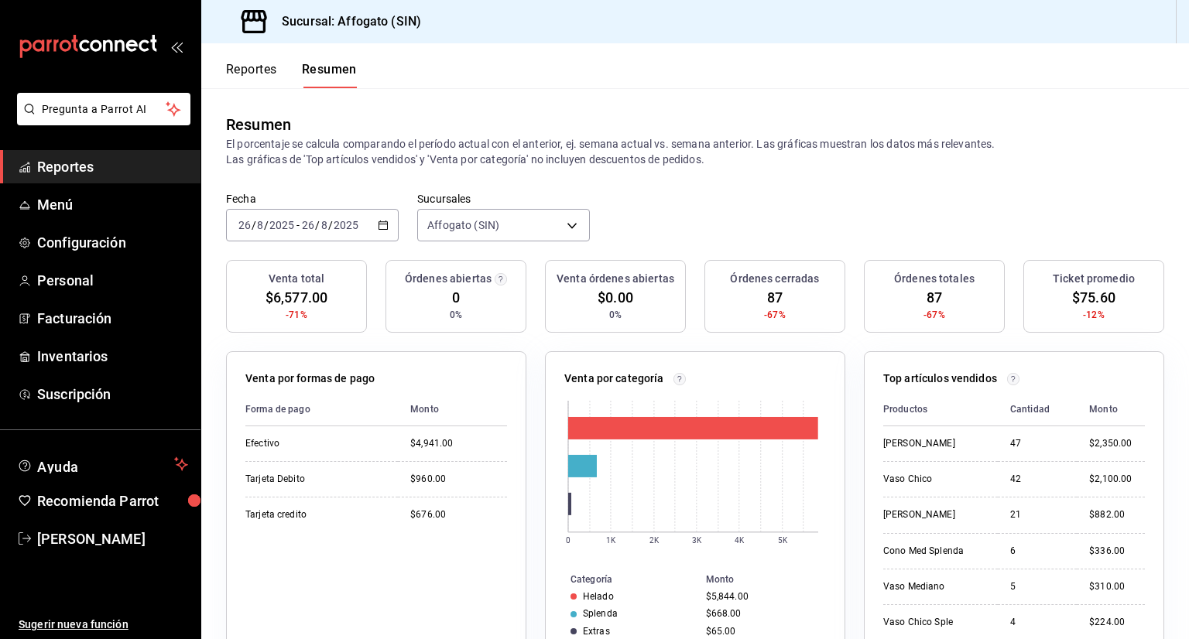
click at [80, 165] on span "Reportes" at bounding box center [112, 166] width 151 height 21
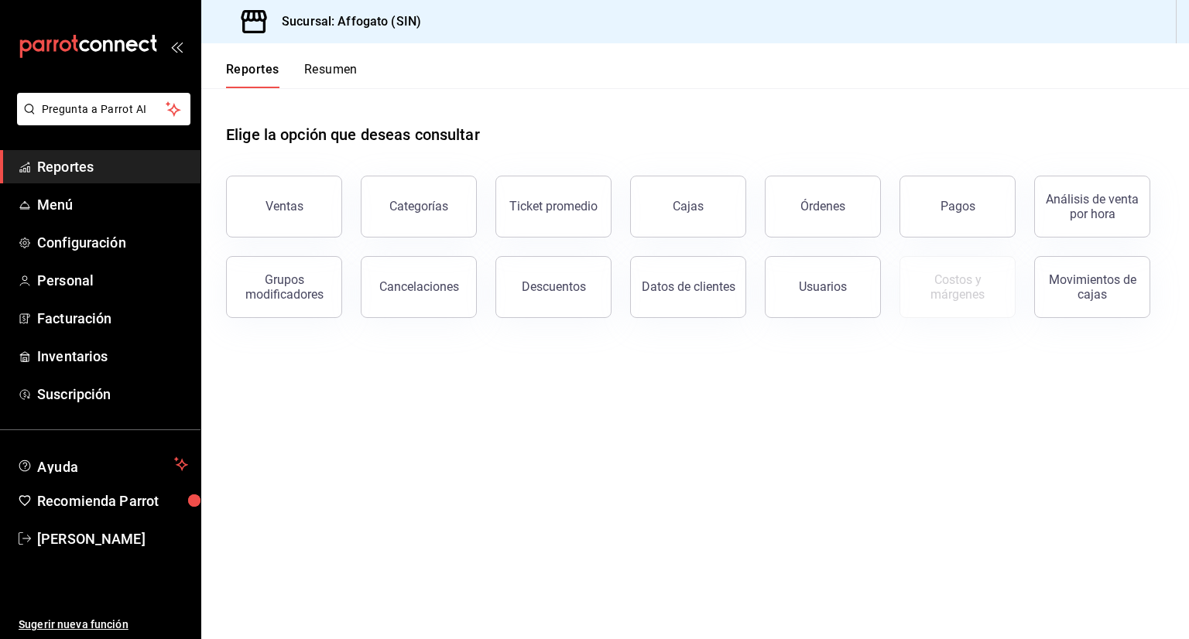
click at [332, 70] on button "Resumen" at bounding box center [330, 75] width 53 height 26
